Goal: Information Seeking & Learning: Learn about a topic

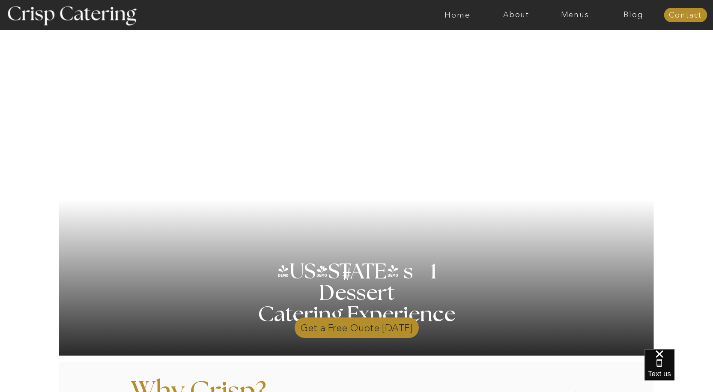
click at [377, 328] on p "Get a Free Quote [DATE]" at bounding box center [357, 325] width 124 height 25
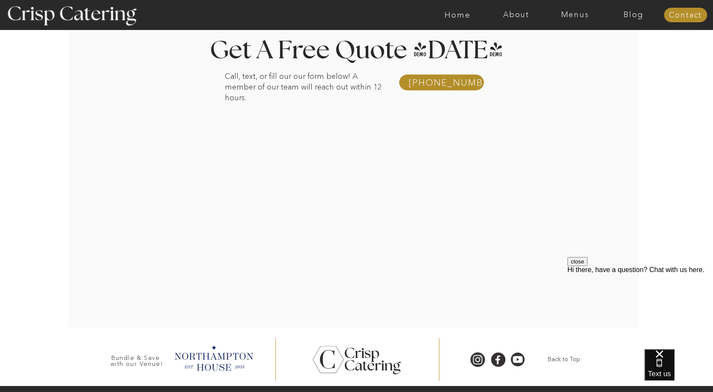
scroll to position [162, 0]
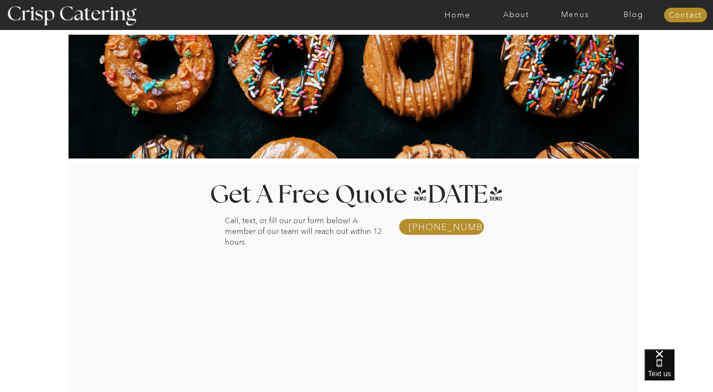
click at [574, 20] on div at bounding box center [390, 15] width 1359 height 30
click at [576, 15] on nav "Menus" at bounding box center [575, 15] width 59 height 9
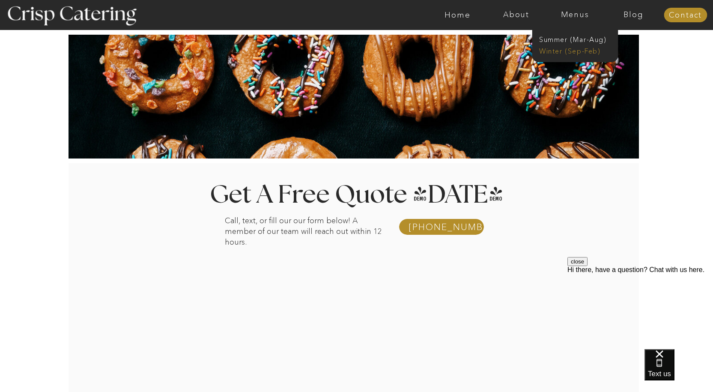
click at [583, 52] on nav "Winter (Sep-Feb)" at bounding box center [574, 50] width 70 height 8
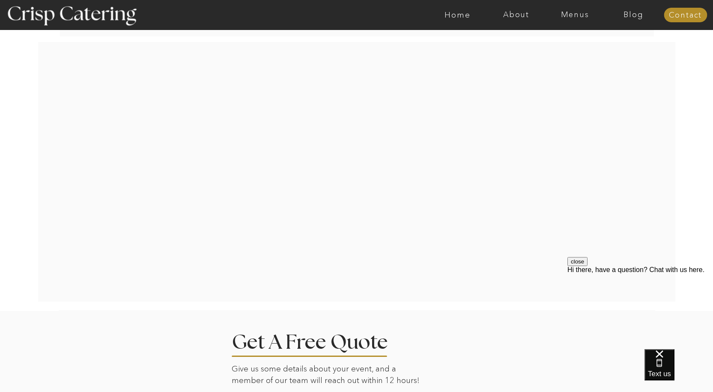
scroll to position [1671, 0]
click at [588, 266] on button "close" at bounding box center [578, 261] width 20 height 9
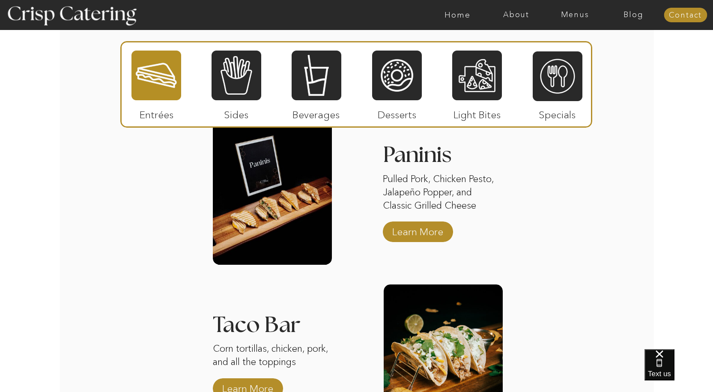
scroll to position [1143, 0]
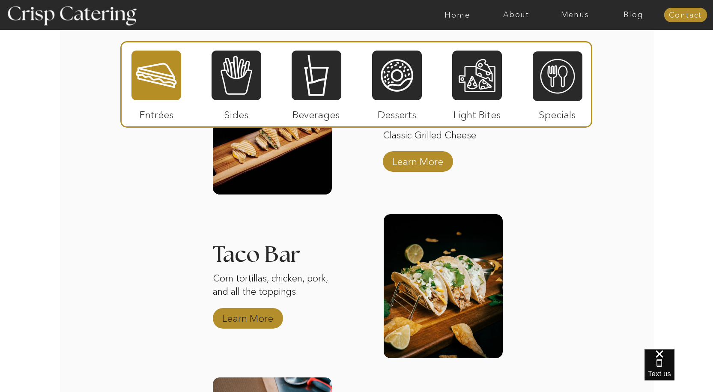
click at [254, 321] on p "Learn More" at bounding box center [247, 316] width 57 height 25
